Goal: Consume media (video, audio): Consume media (video, audio)

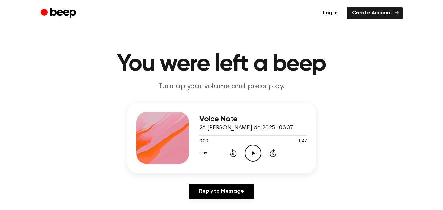
click at [256, 147] on icon "Play Audio" at bounding box center [252, 153] width 17 height 17
click at [231, 155] on icon at bounding box center [233, 153] width 7 height 8
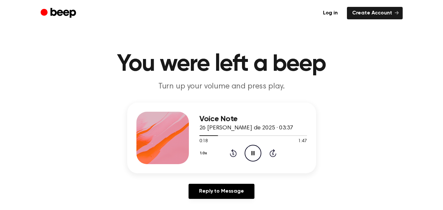
click at [231, 155] on icon at bounding box center [233, 153] width 7 height 8
click at [201, 134] on div at bounding box center [252, 135] width 107 height 5
click at [255, 153] on icon "Play Audio" at bounding box center [252, 153] width 17 height 17
click at [247, 153] on icon "Pause Audio" at bounding box center [252, 153] width 17 height 17
click at [234, 150] on icon at bounding box center [233, 153] width 7 height 8
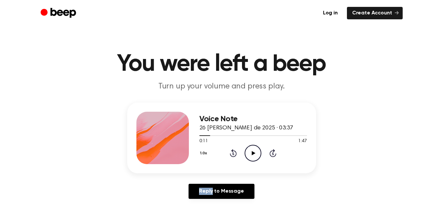
click at [234, 150] on icon at bounding box center [233, 153] width 7 height 8
click at [222, 151] on div "1.0x Rewind 5 seconds Play Audio Skip 5 seconds" at bounding box center [252, 153] width 107 height 17
click at [251, 152] on icon "Play Audio" at bounding box center [252, 153] width 17 height 17
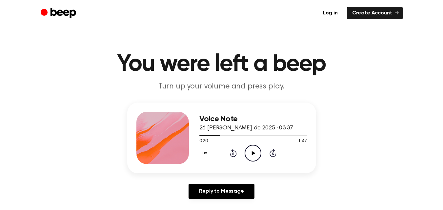
click at [232, 154] on icon "Rewind 5 seconds" at bounding box center [232, 153] width 7 height 9
click at [268, 173] on div "Voice Note 26 [PERSON_NAME] de 2025 · 03:37 0:05 1:47 Your browser does not sup…" at bounding box center [221, 138] width 189 height 71
